Goal: Navigation & Orientation: Find specific page/section

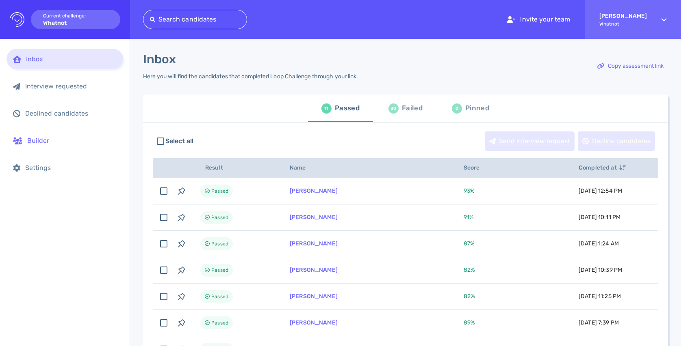
click at [45, 143] on div "Builder" at bounding box center [71, 141] width 89 height 8
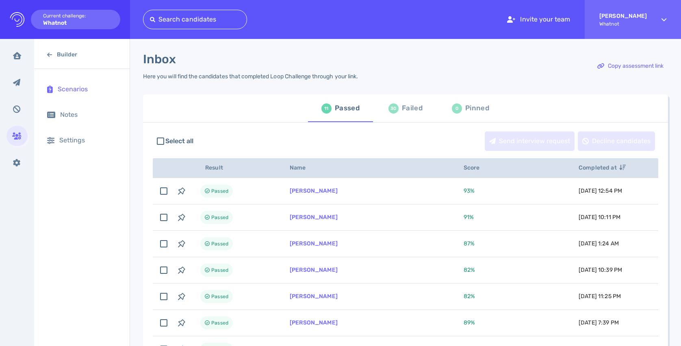
click at [85, 88] on div "Scenarios" at bounding box center [87, 89] width 59 height 8
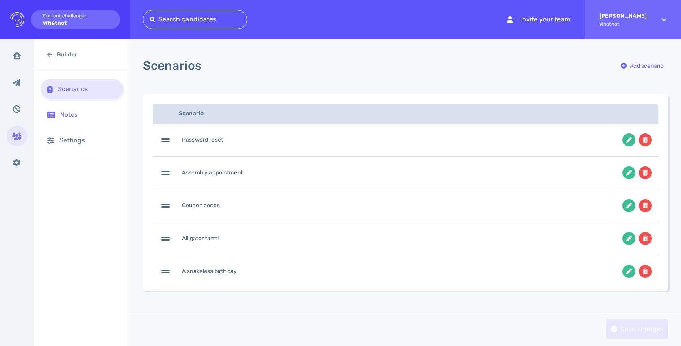
click at [82, 120] on div "Notes" at bounding box center [82, 114] width 82 height 21
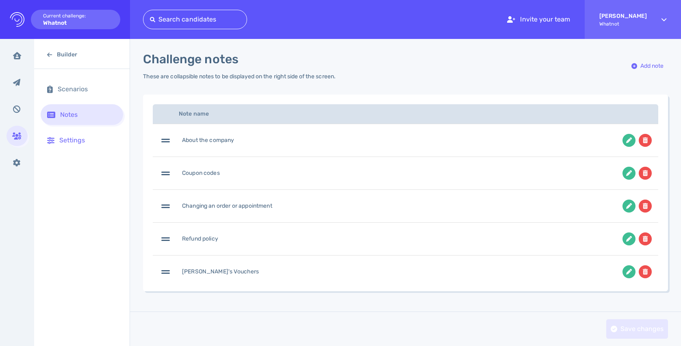
click at [82, 142] on div "Settings" at bounding box center [87, 140] width 57 height 8
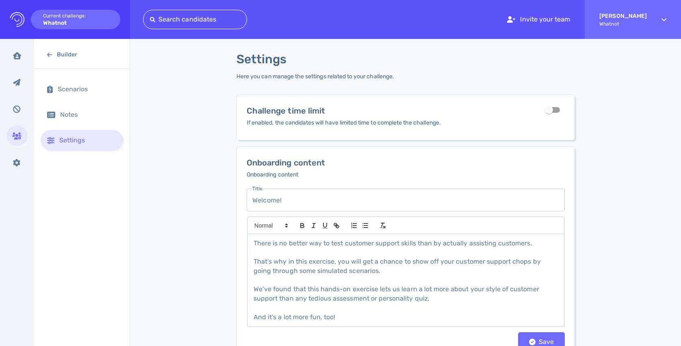
scroll to position [42, 0]
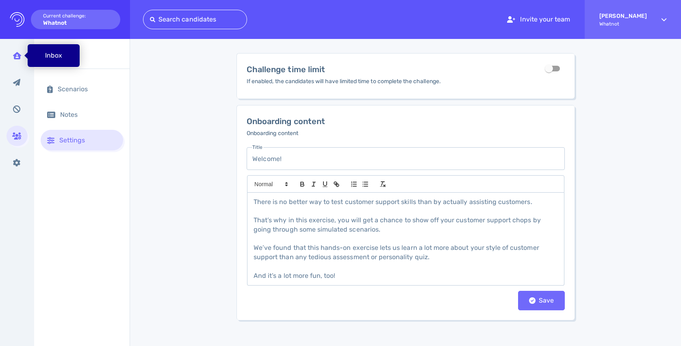
click at [19, 60] on div "Inbox" at bounding box center [16, 55] width 21 height 20
